Goal: Task Accomplishment & Management: Use online tool/utility

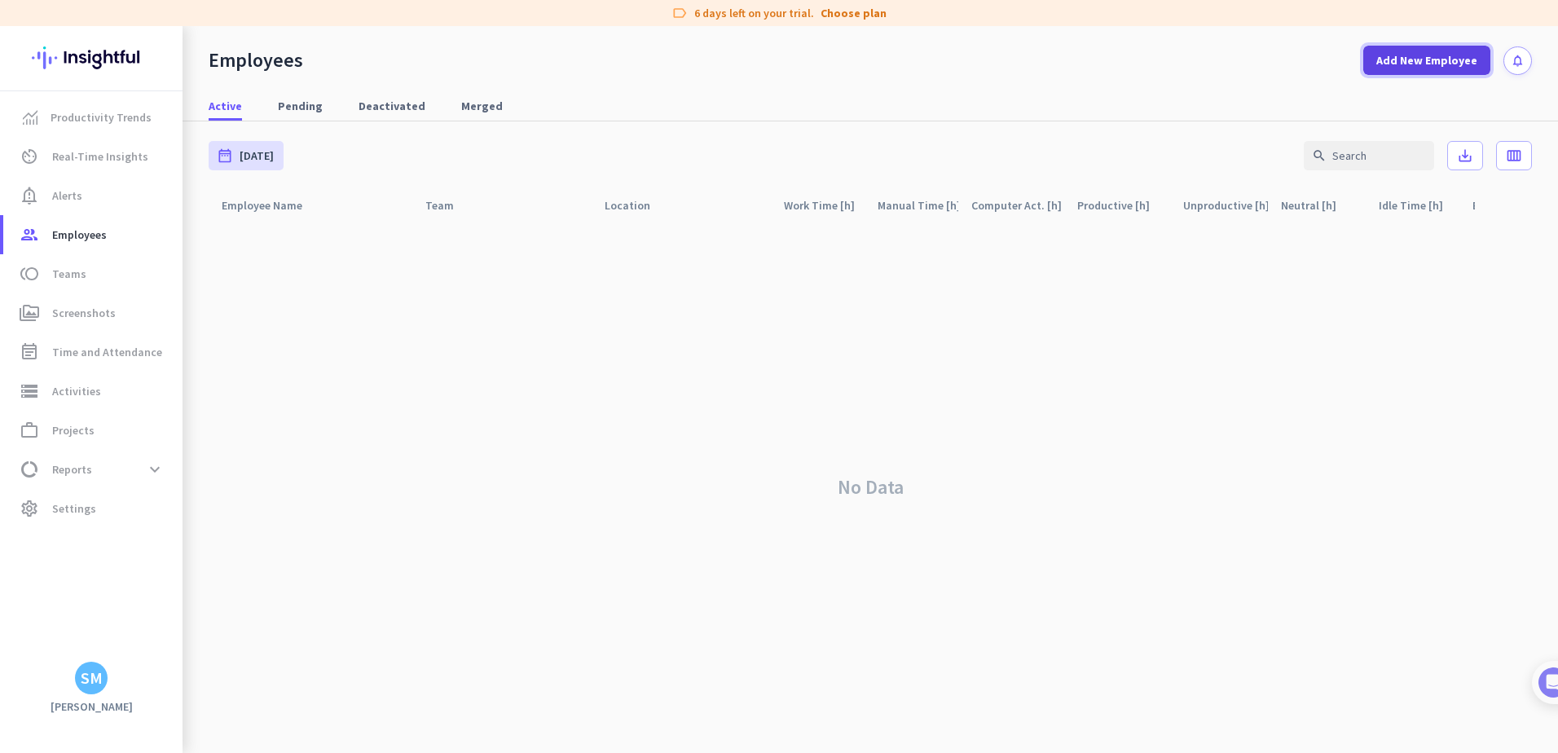
click at [1427, 59] on span "Add New Employee" at bounding box center [1426, 60] width 101 height 16
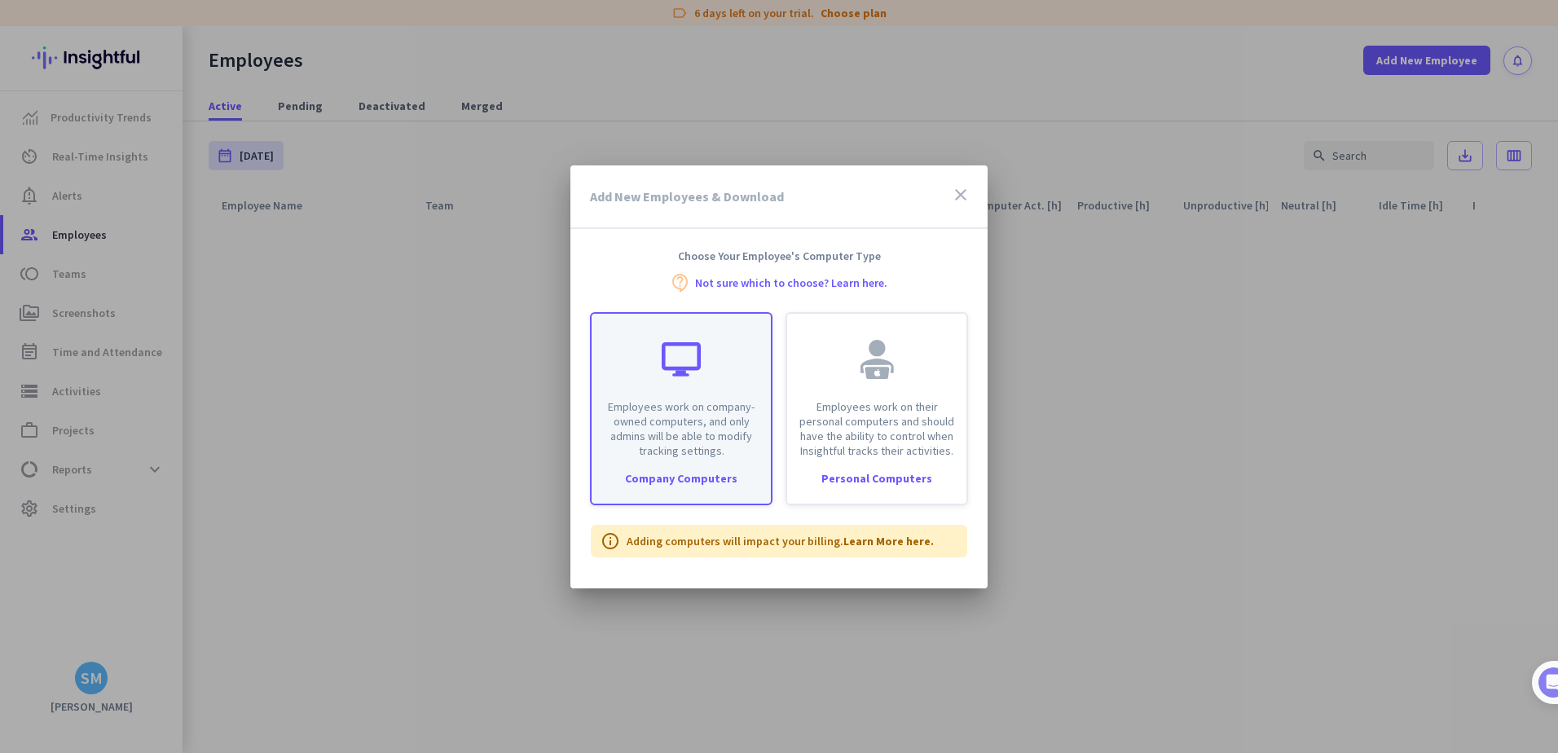
click at [692, 396] on div "Employees work on company-owned computers, and only admins will be able to modi…" at bounding box center [680, 386] width 179 height 144
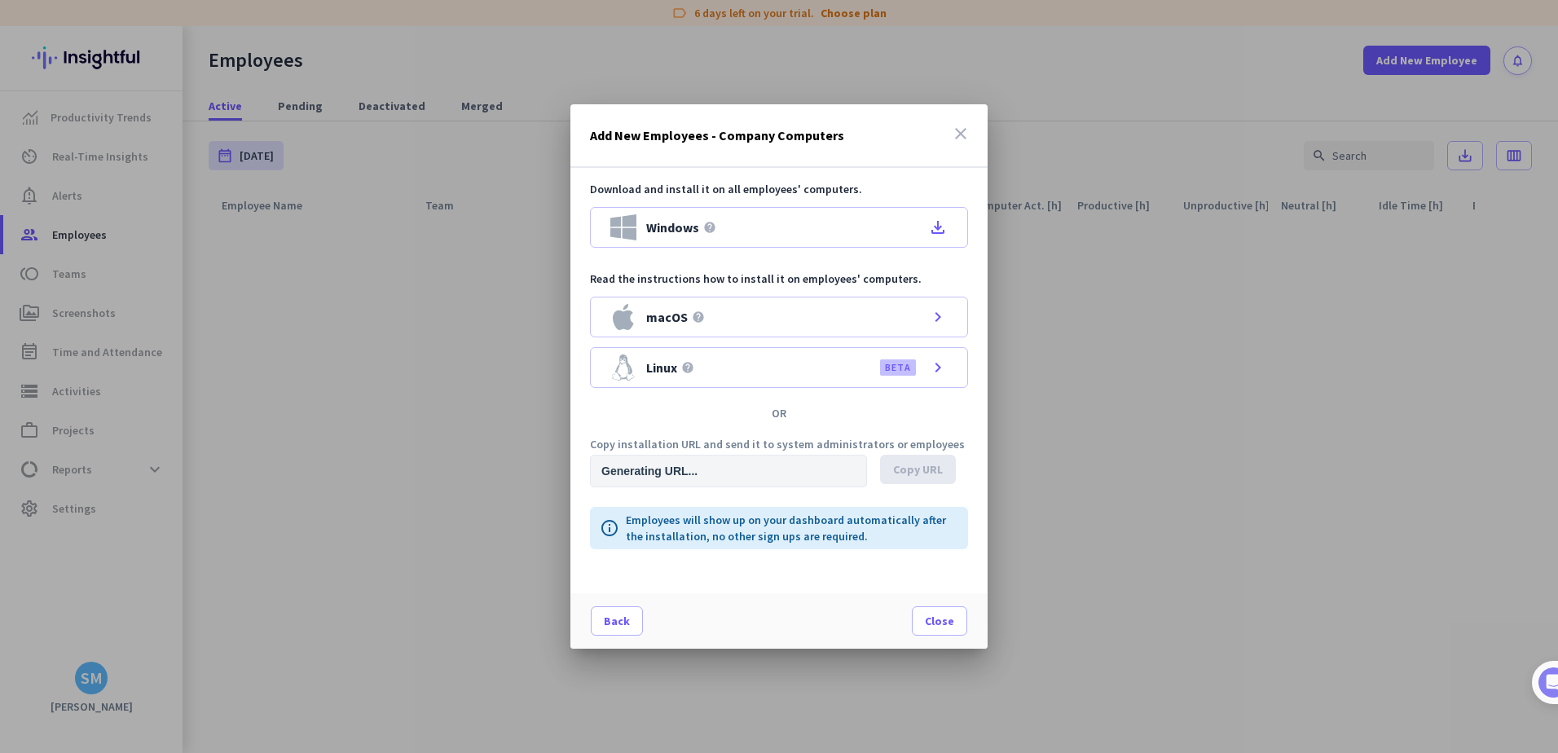
type input "[URL][DOMAIN_NAME]"
click at [945, 226] on icon "file_download" at bounding box center [938, 228] width 20 height 20
click at [684, 466] on input "[URL][DOMAIN_NAME]" at bounding box center [728, 471] width 277 height 33
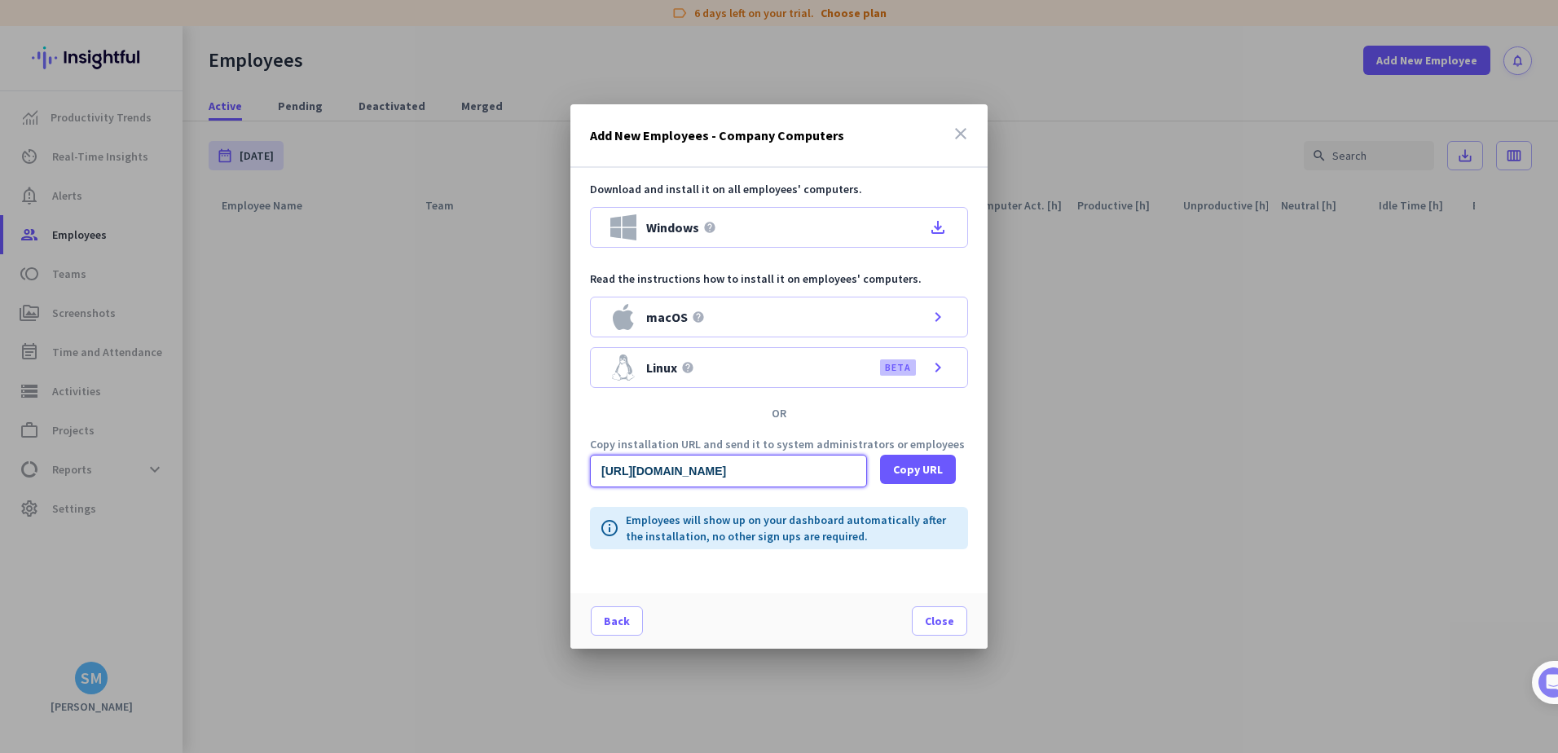
click at [701, 474] on input "[URL][DOMAIN_NAME]" at bounding box center [728, 471] width 277 height 33
click at [700, 474] on input "[URL][DOMAIN_NAME]" at bounding box center [728, 471] width 277 height 33
click at [677, 472] on input "[URL][DOMAIN_NAME]" at bounding box center [728, 471] width 277 height 33
click at [945, 618] on span "Close" at bounding box center [939, 621] width 29 height 16
